Goal: Task Accomplishment & Management: Manage account settings

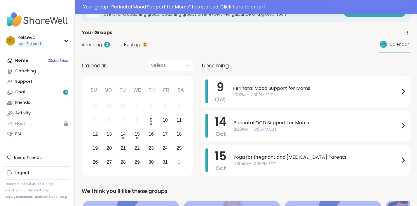
click at [261, 68] on div "Upcoming" at bounding box center [306, 66] width 208 height 12
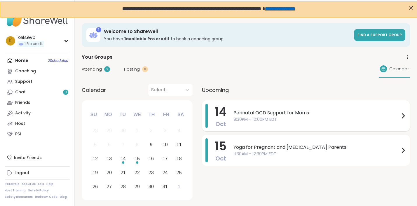
click at [258, 117] on span "8:30PM - 10:00PM EDT" at bounding box center [316, 119] width 166 height 6
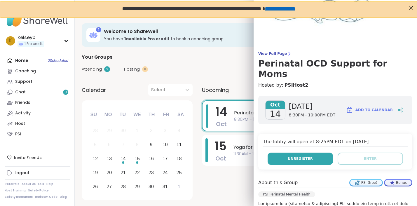
click at [318, 153] on button "Unregister" at bounding box center [300, 159] width 65 height 12
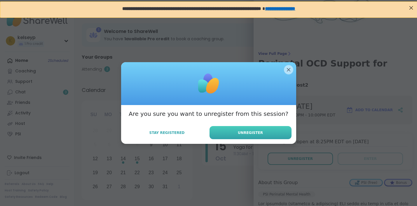
click at [266, 134] on button "Unregister" at bounding box center [251, 132] width 82 height 13
